Goal: Task Accomplishment & Management: Use online tool/utility

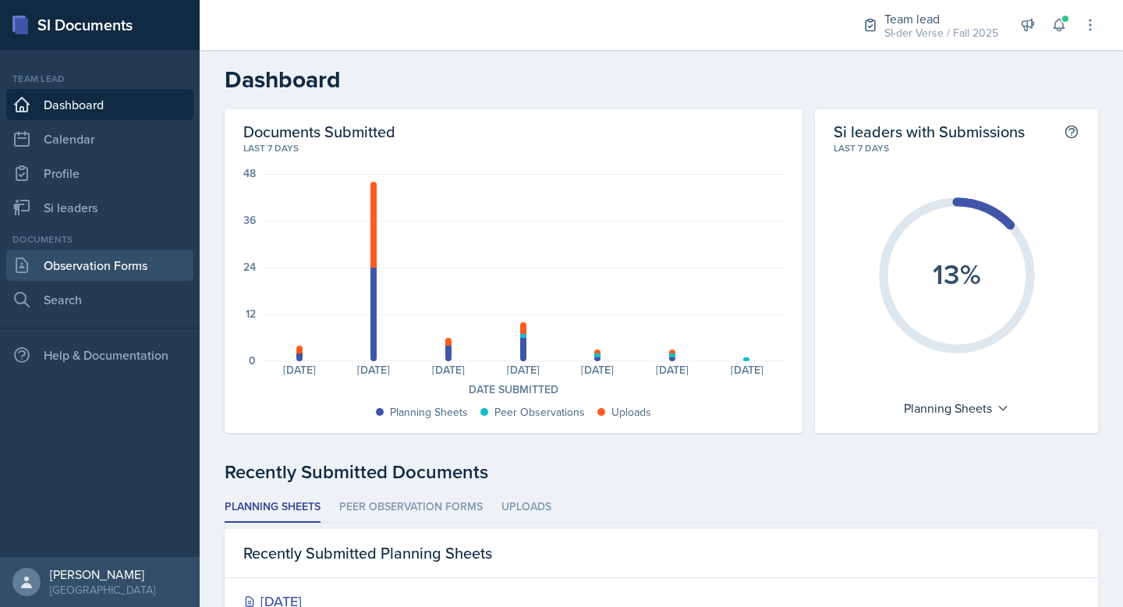
click at [105, 267] on link "Observation Forms" at bounding box center [99, 264] width 187 height 31
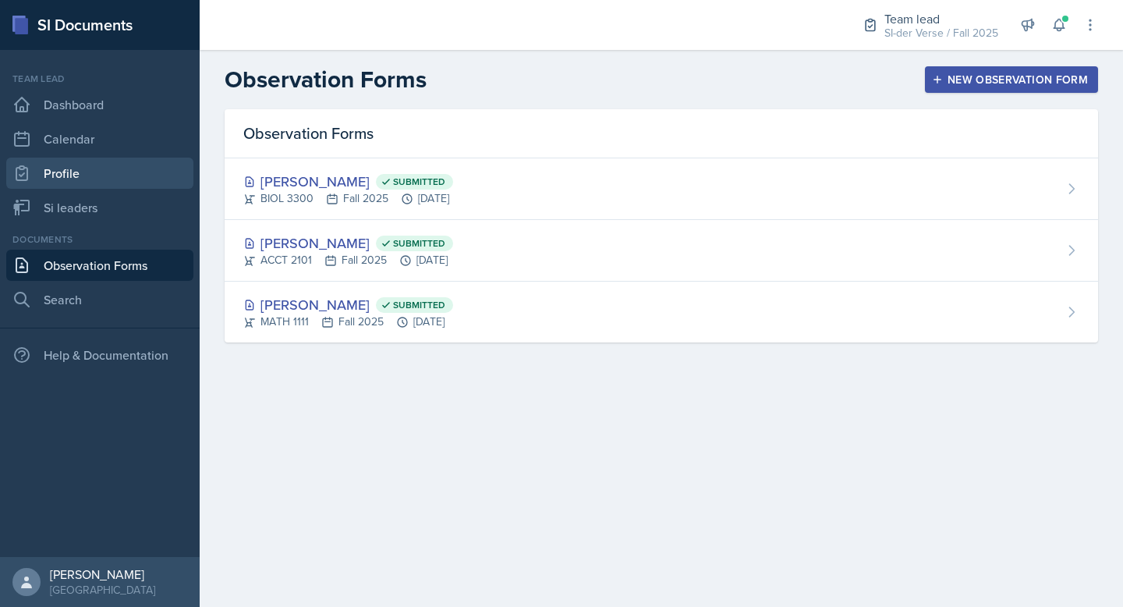
click at [64, 169] on link "Profile" at bounding box center [99, 172] width 187 height 31
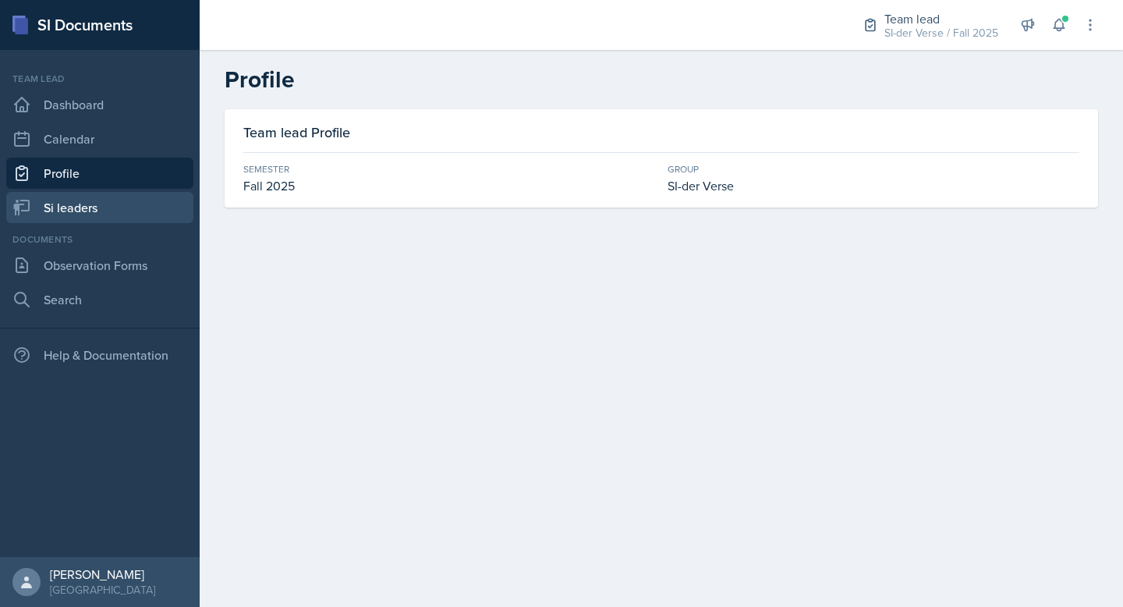
click at [65, 211] on link "Si leaders" at bounding box center [99, 207] width 187 height 31
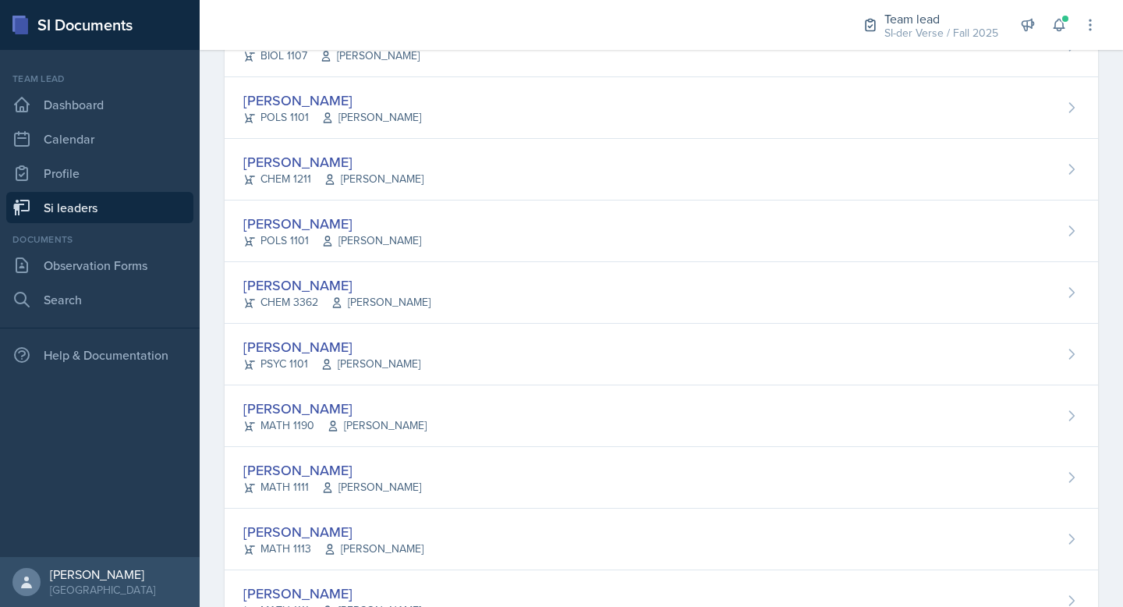
scroll to position [764, 0]
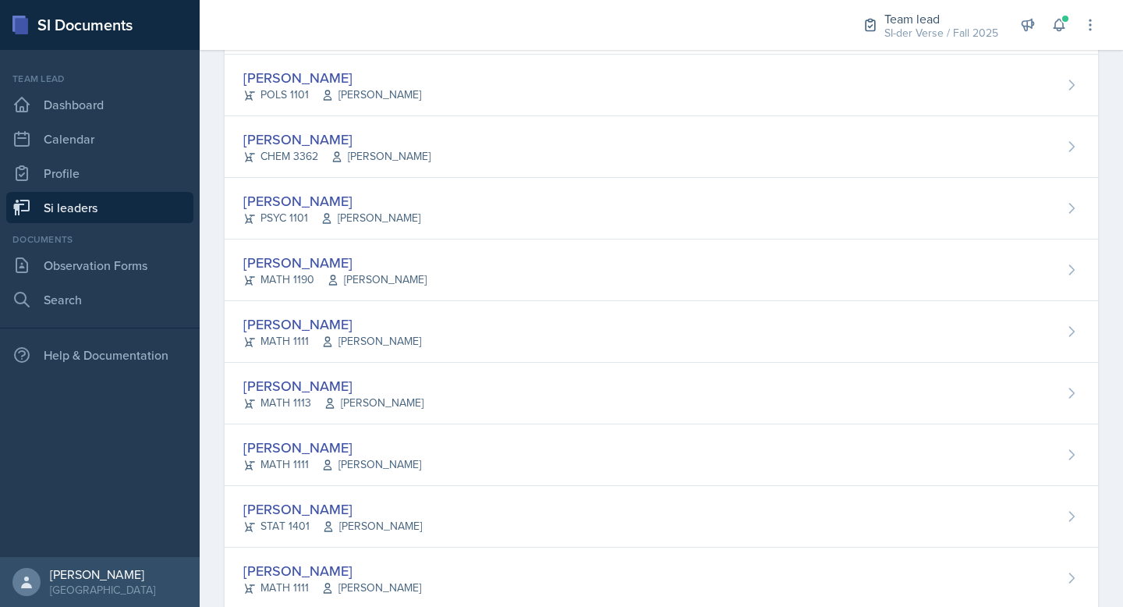
drag, startPoint x: 465, startPoint y: 327, endPoint x: 459, endPoint y: 321, distance: 8.3
click at [464, 327] on div "[PERSON_NAME] MATH 1111 [PERSON_NAME]" at bounding box center [661, 332] width 873 height 62
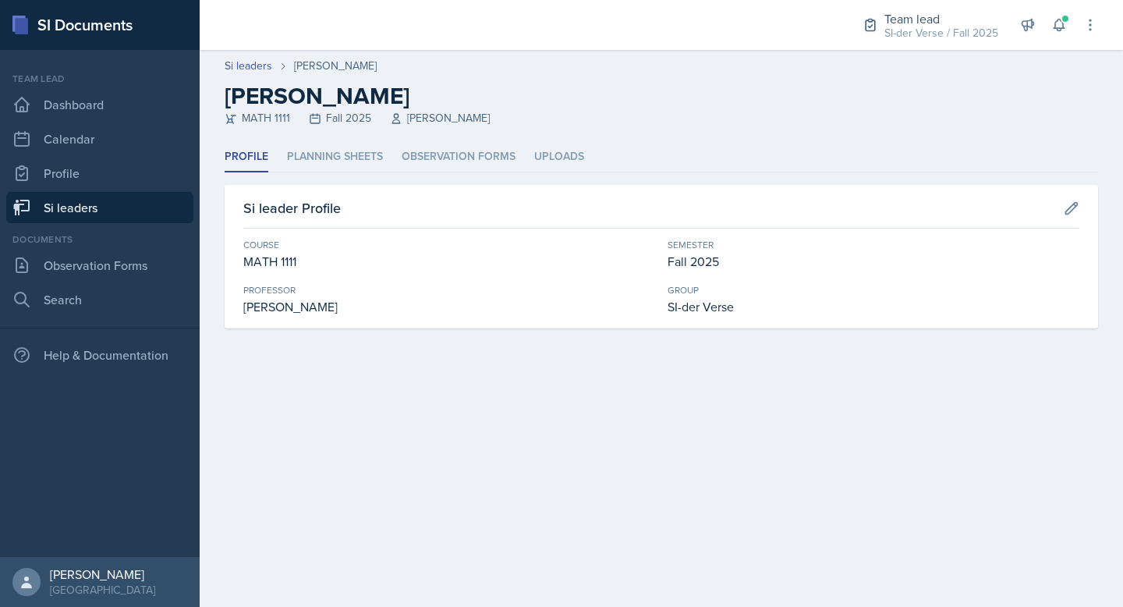
click at [334, 140] on header "Si leaders [PERSON_NAME] [PERSON_NAME] MATH 1111 Fall 2025 [PERSON_NAME]" at bounding box center [661, 96] width 923 height 92
click at [341, 154] on li "Planning Sheets" at bounding box center [335, 157] width 96 height 30
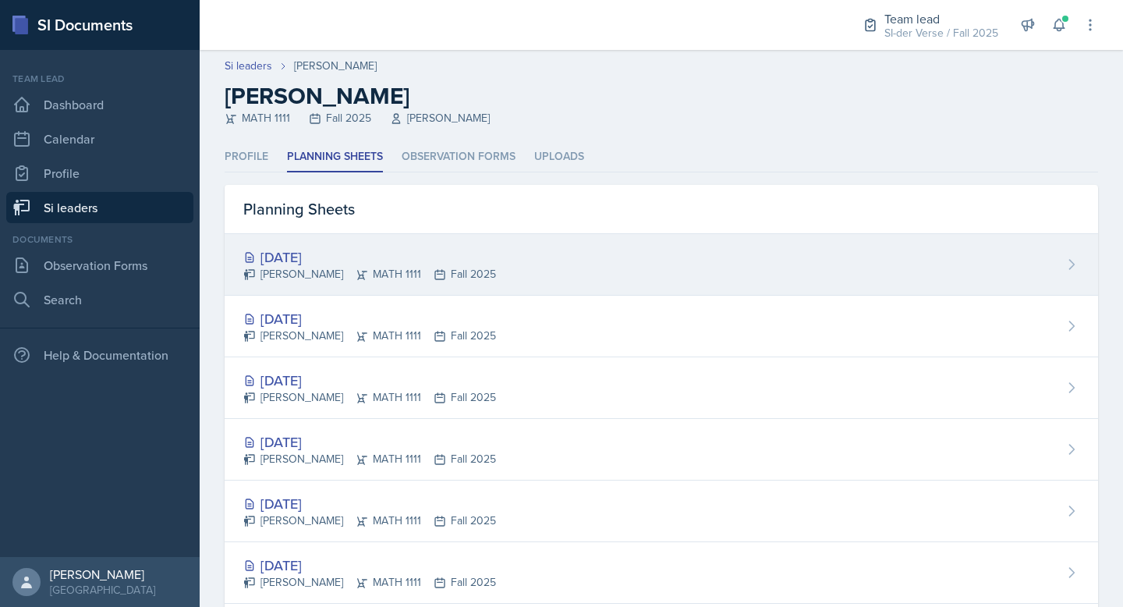
click at [386, 256] on div "[DATE]" at bounding box center [369, 256] width 253 height 21
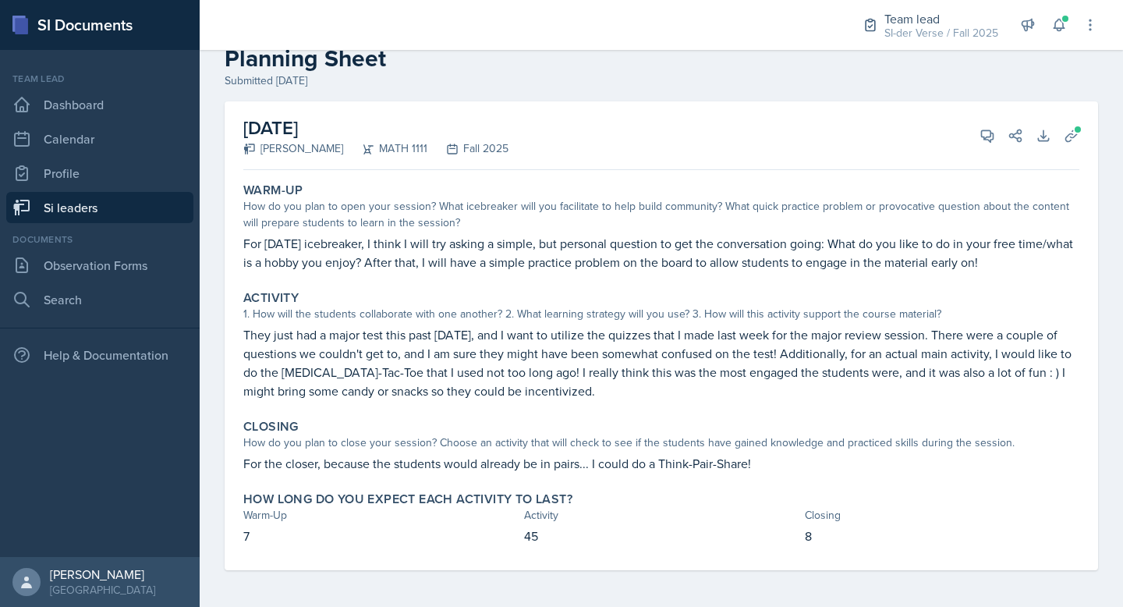
scroll to position [38, 0]
click at [979, 137] on icon at bounding box center [987, 135] width 16 height 16
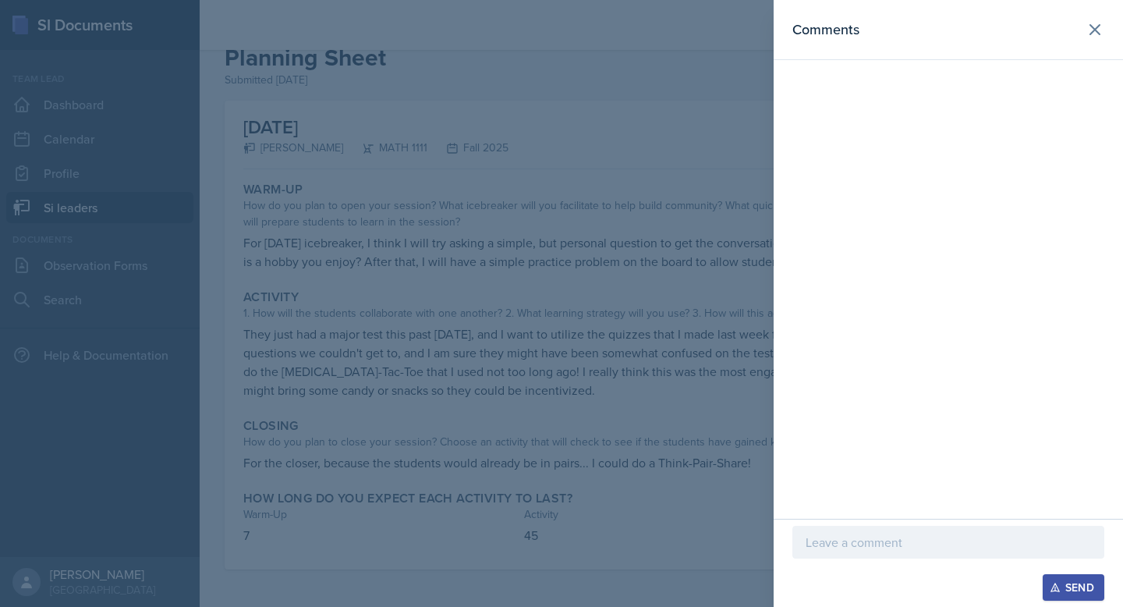
click at [817, 548] on p at bounding box center [947, 541] width 285 height 19
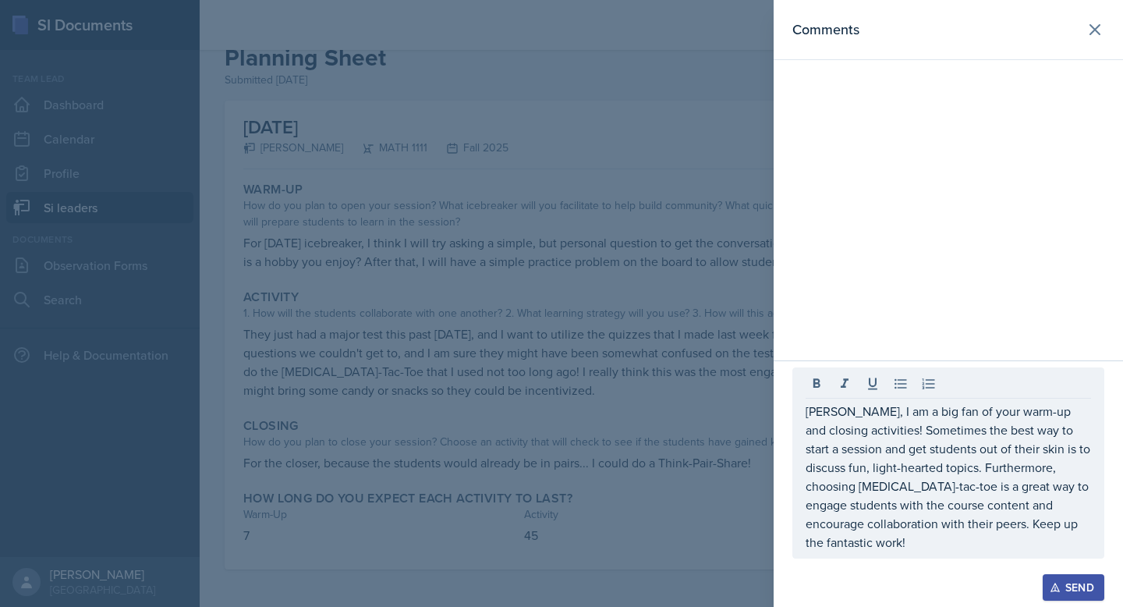
click at [1048, 581] on button "Send" at bounding box center [1073, 587] width 62 height 27
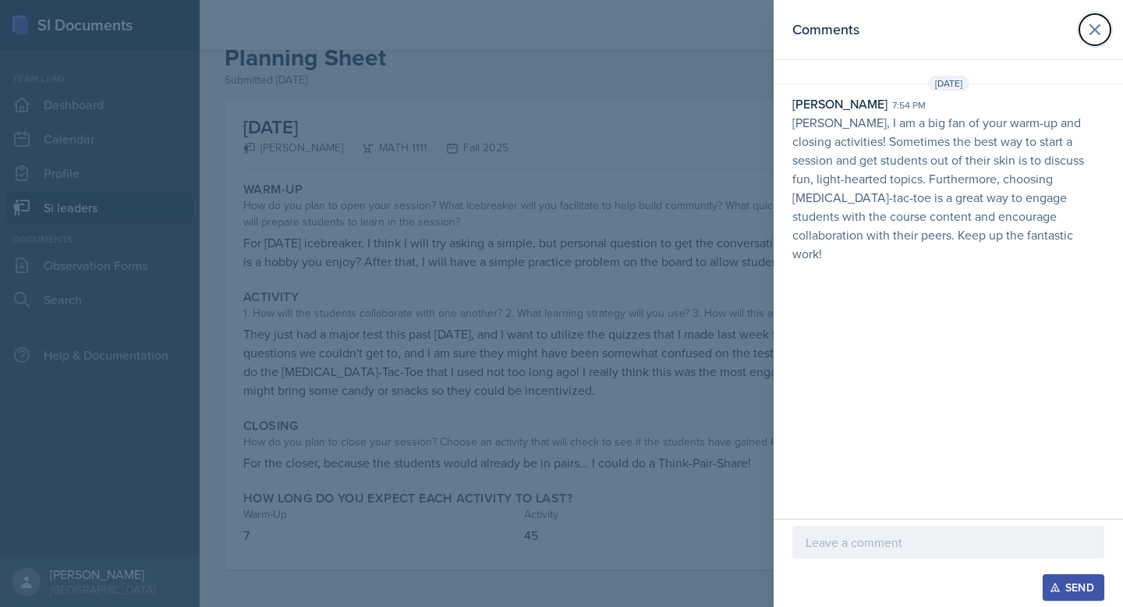
click at [1097, 27] on icon at bounding box center [1094, 29] width 19 height 19
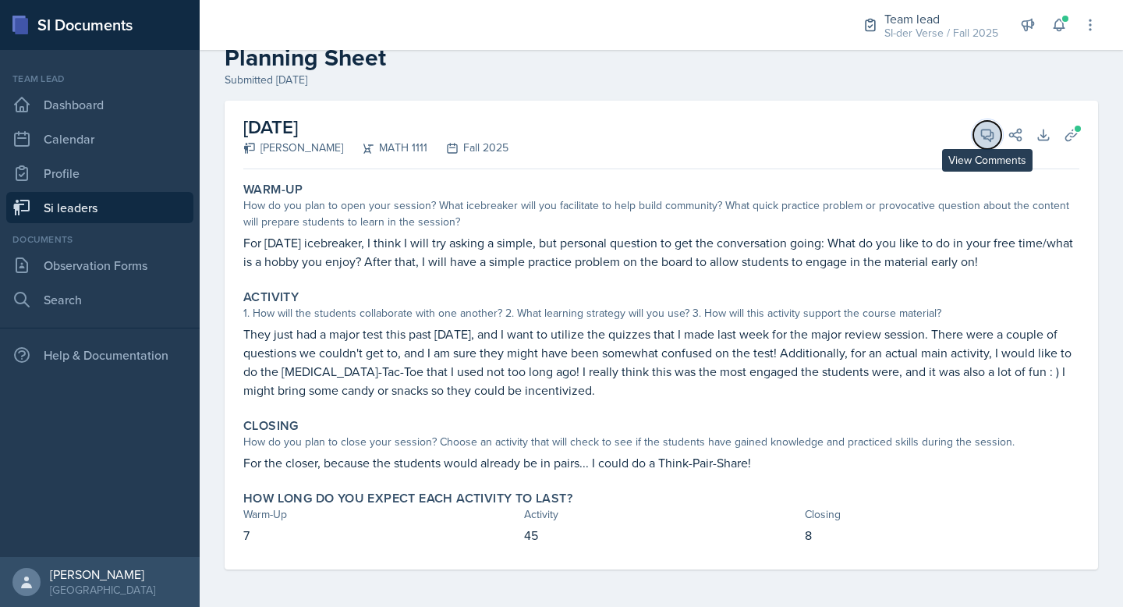
click at [979, 138] on icon at bounding box center [987, 135] width 16 height 16
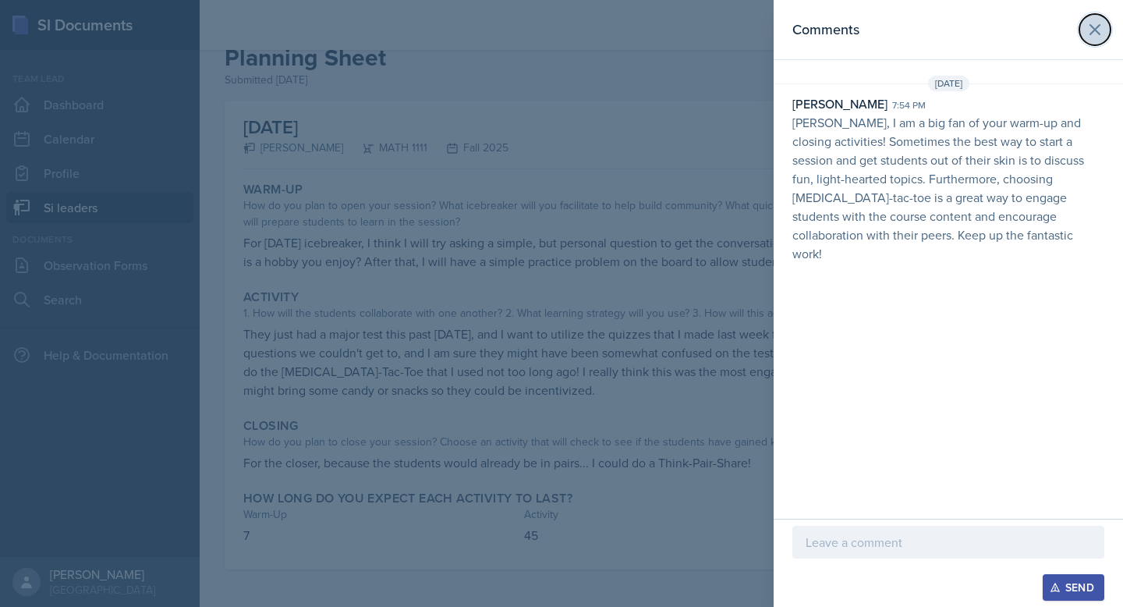
click at [1090, 36] on icon at bounding box center [1094, 29] width 19 height 19
